Goal: Find specific page/section: Find specific page/section

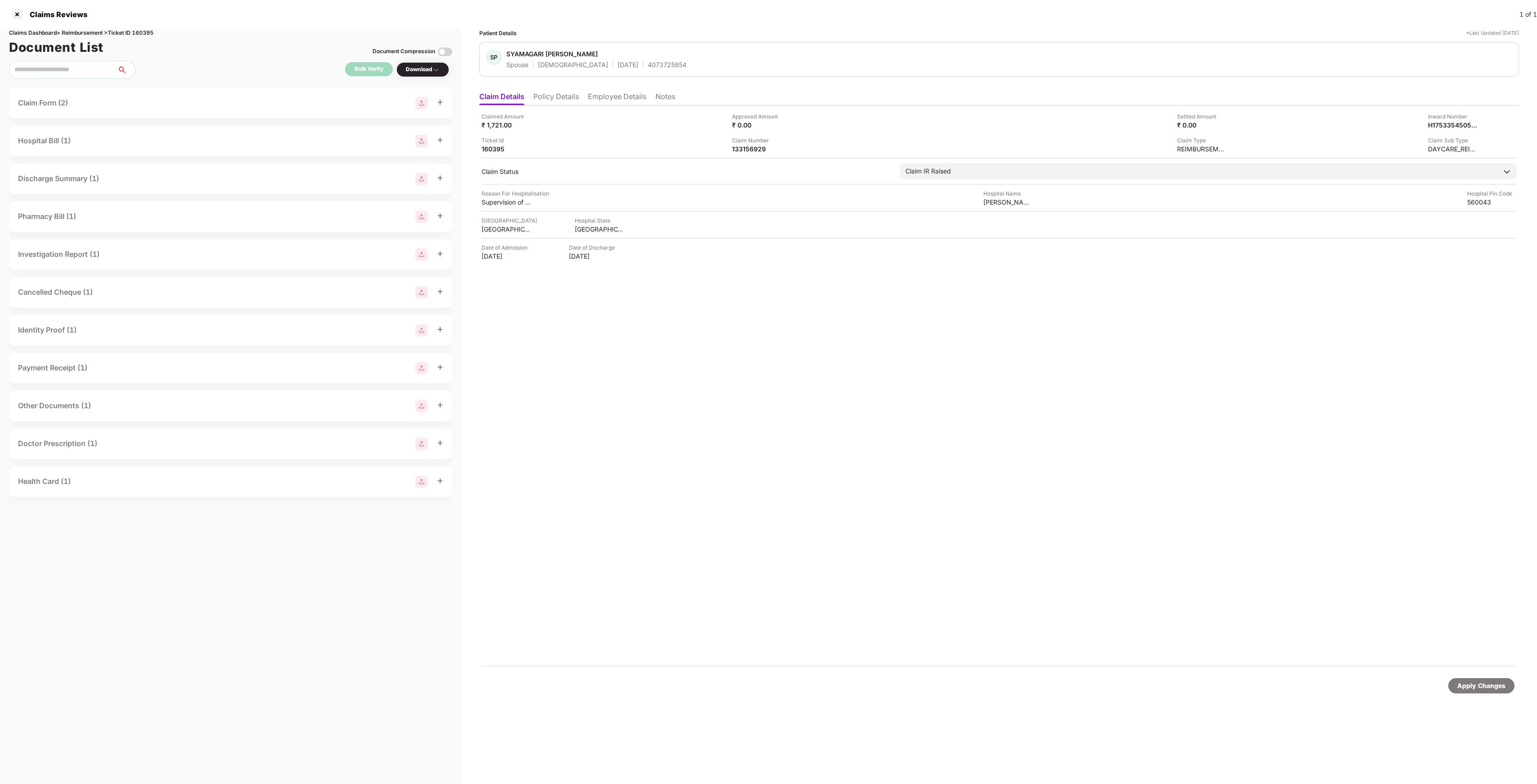
scroll to position [0, 1]
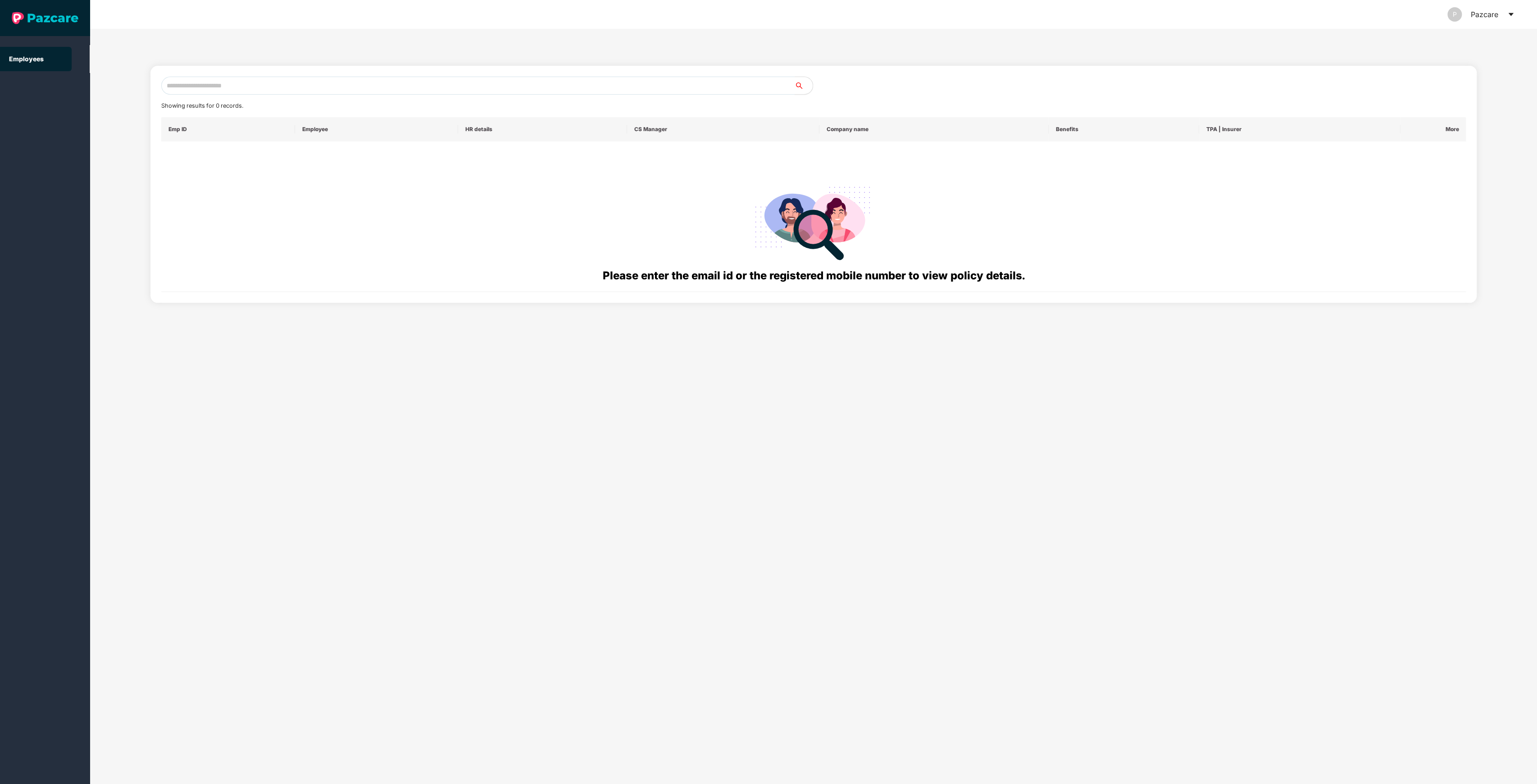
click at [384, 91] on input "text" at bounding box center [478, 85] width 634 height 18
click at [339, 89] on input "text" at bounding box center [478, 85] width 634 height 18
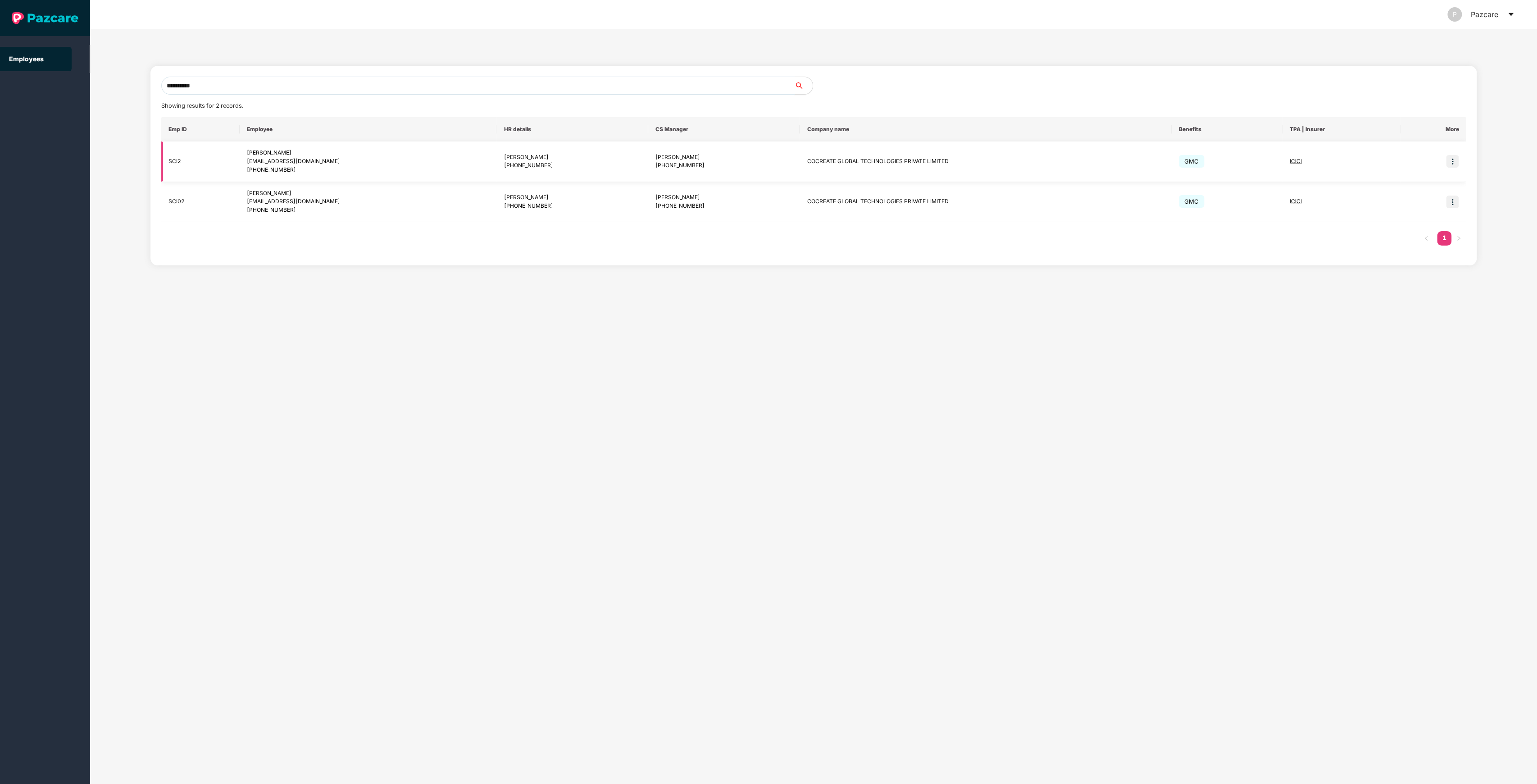
type input "**********"
click at [1449, 163] on img at bounding box center [1452, 161] width 13 height 13
click at [1371, 200] on div "Switch to user interface" at bounding box center [1408, 184] width 100 height 37
click at [1388, 185] on span "Switch to user interface" at bounding box center [1411, 184] width 70 height 8
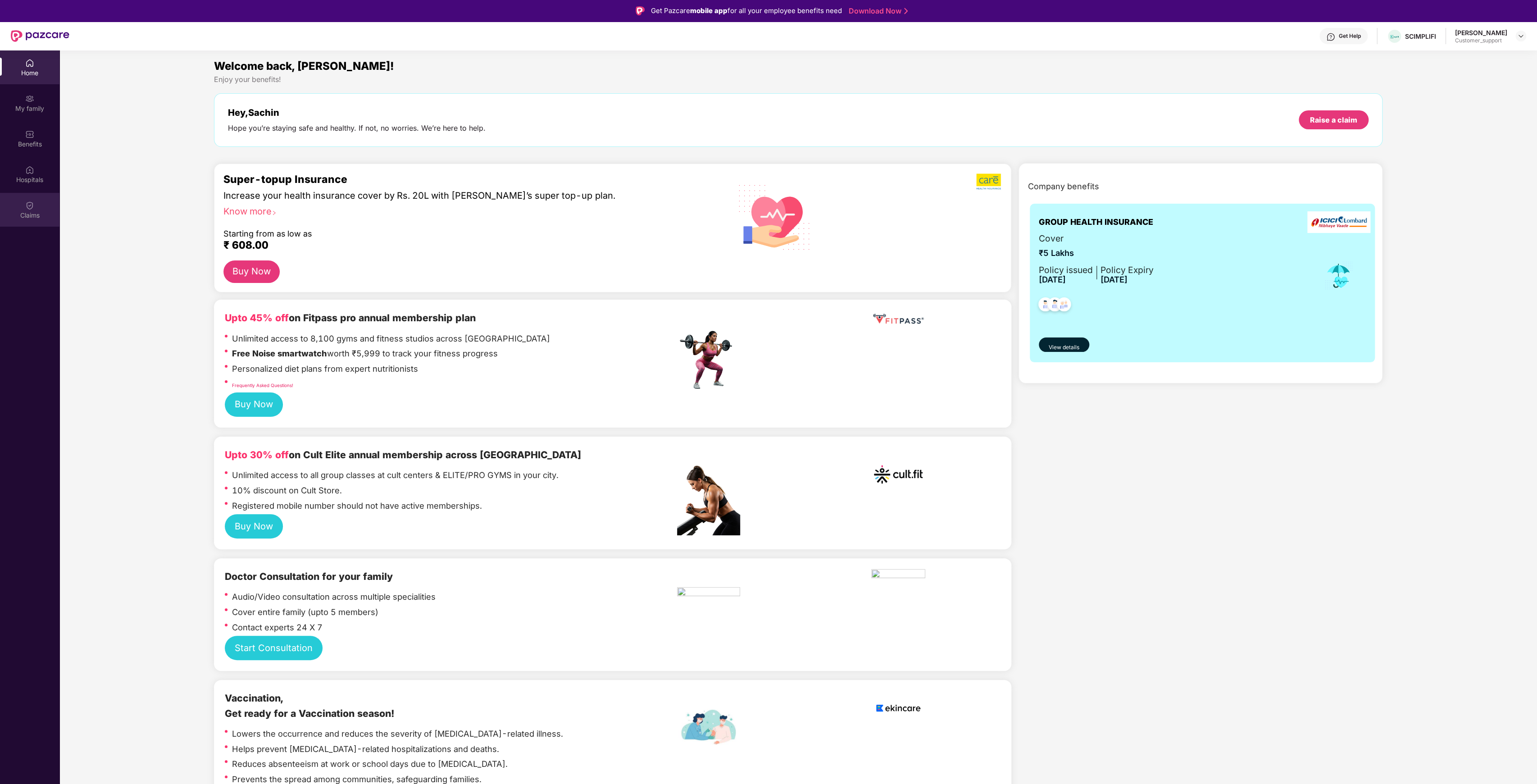
click at [16, 223] on div "Claims" at bounding box center [30, 209] width 60 height 34
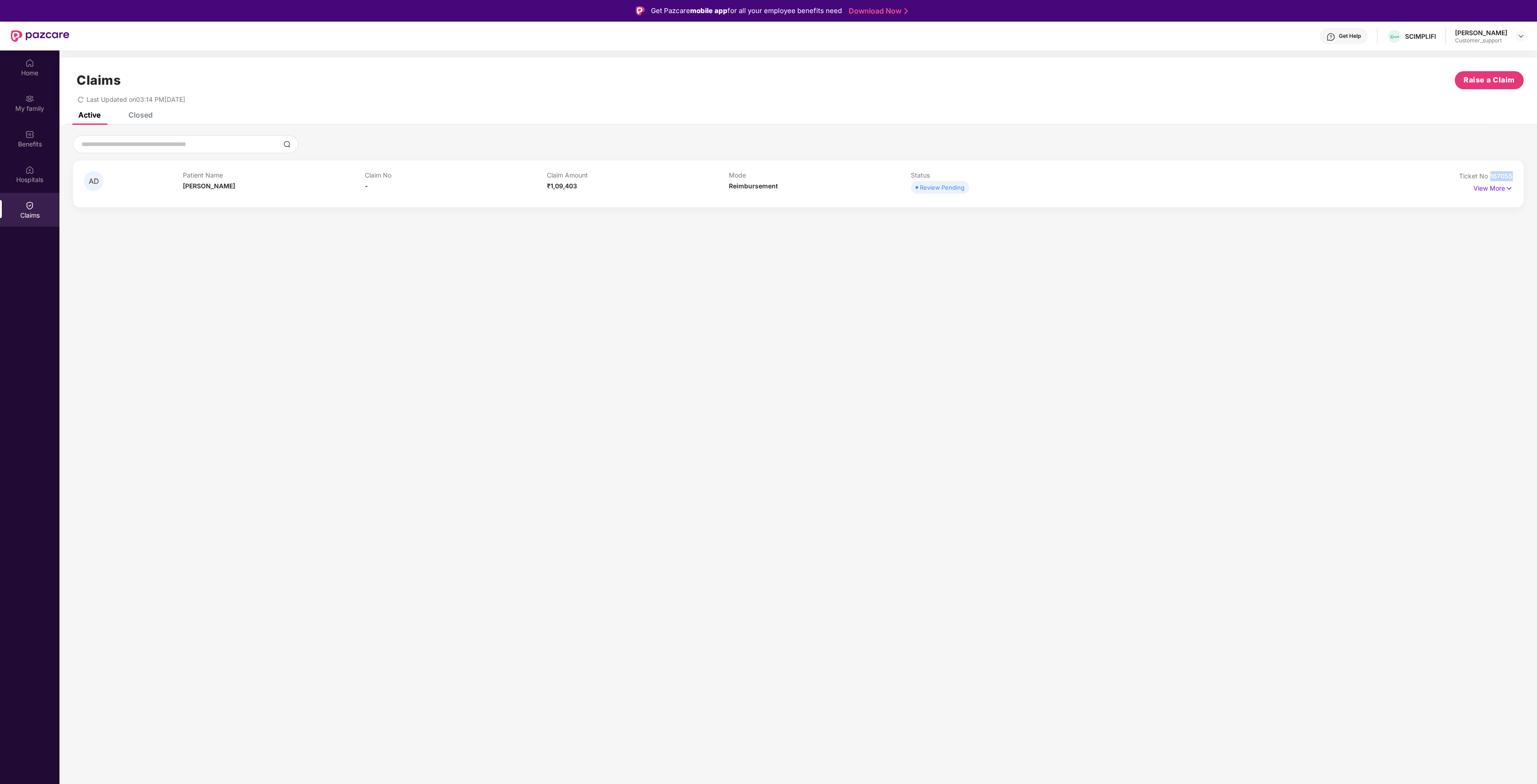
drag, startPoint x: 1490, startPoint y: 175, endPoint x: 1524, endPoint y: 175, distance: 34.0
click at [1524, 175] on div "AD Patient Name [PERSON_NAME] Claim No - Claim Amount ₹1,09,403 Mode Reimbursem…" at bounding box center [798, 171] width 1477 height 72
copy span "167055"
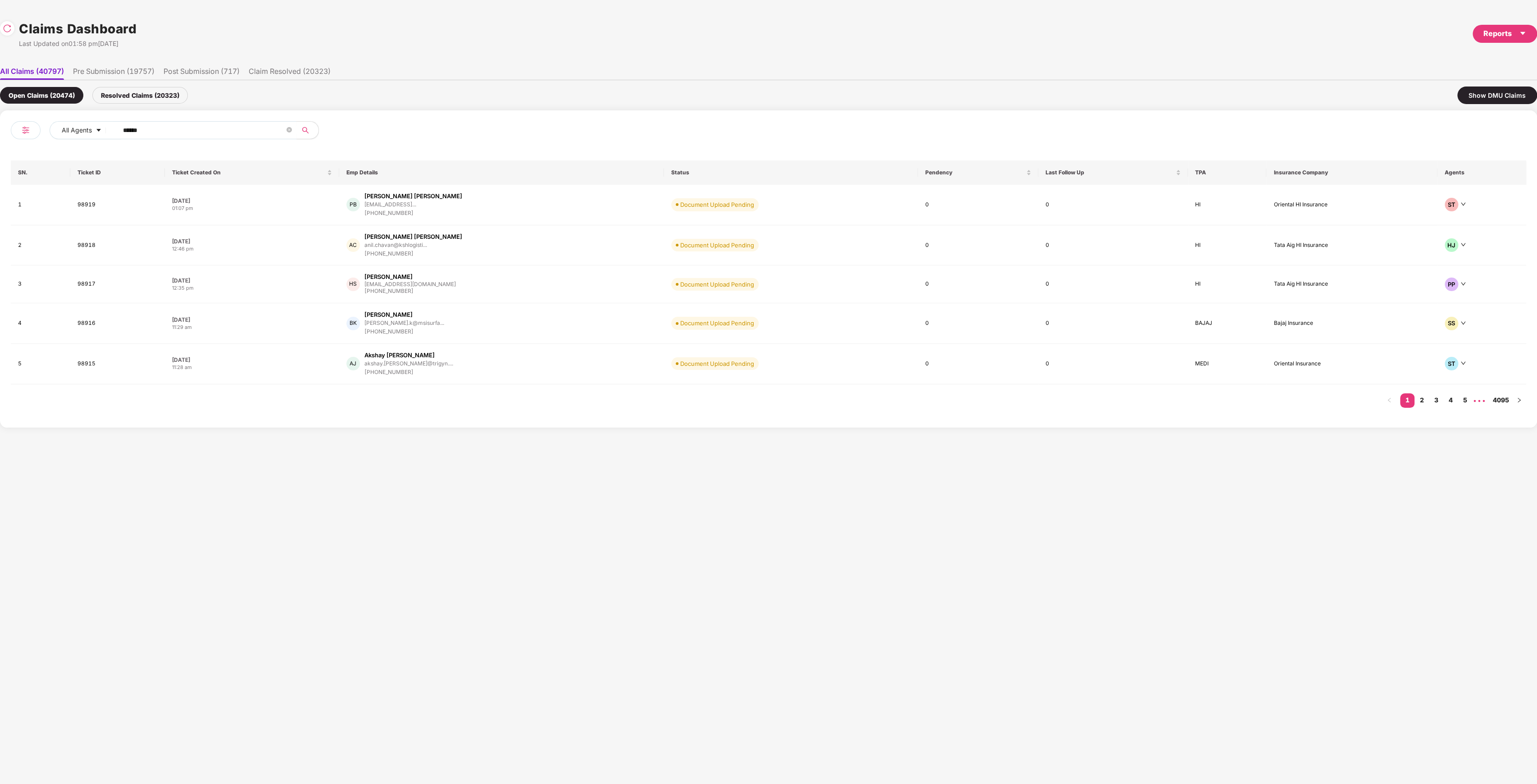
scroll to position [0, 1]
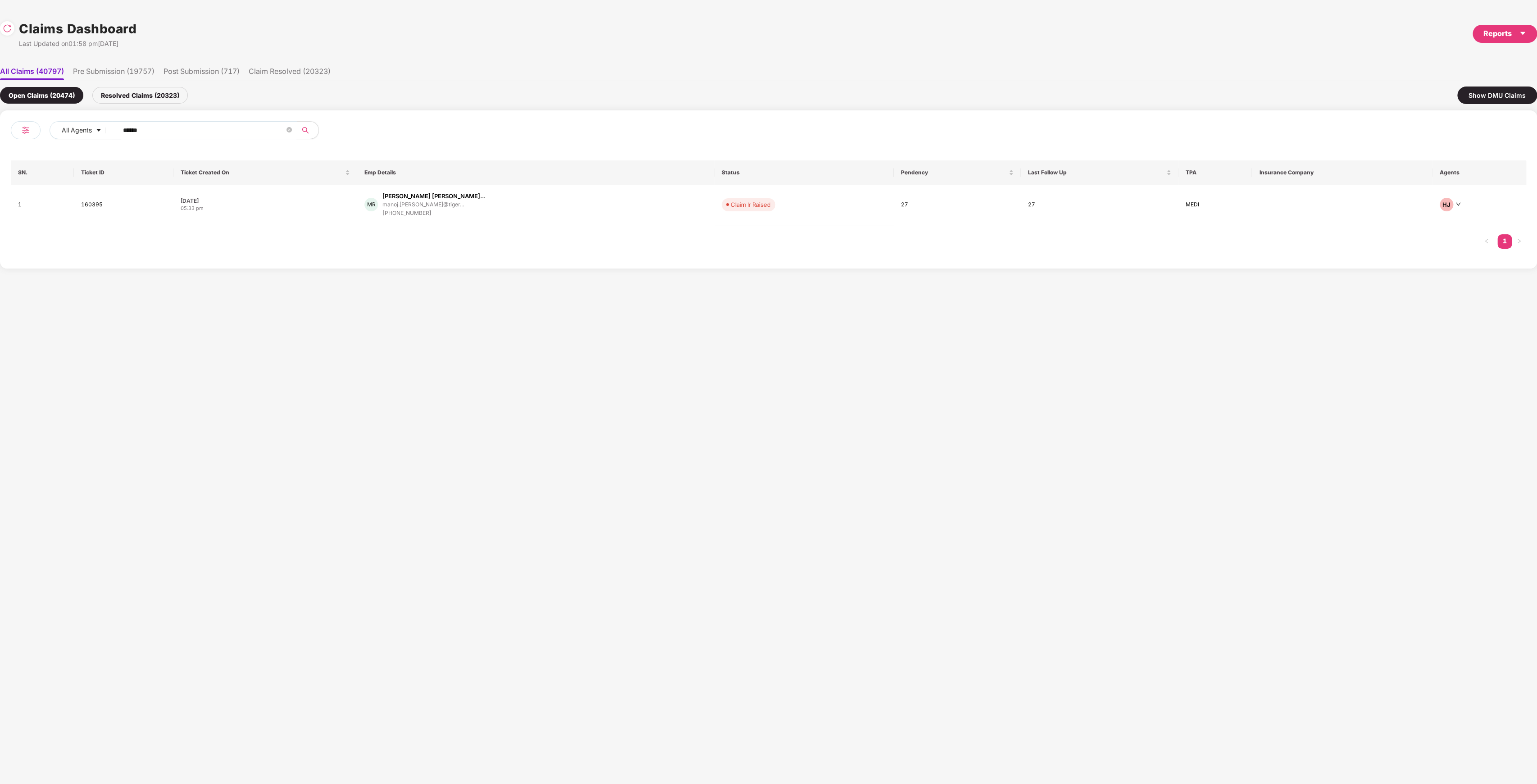
click at [236, 131] on input "******" at bounding box center [203, 130] width 162 height 14
paste input "text"
type input "******"
click at [447, 205] on div "[EMAIL_ADDRESS][DOMAIN_NAME]" at bounding box center [427, 203] width 91 height 6
